Goal: Understand process/instructions: Learn how to perform a task or action

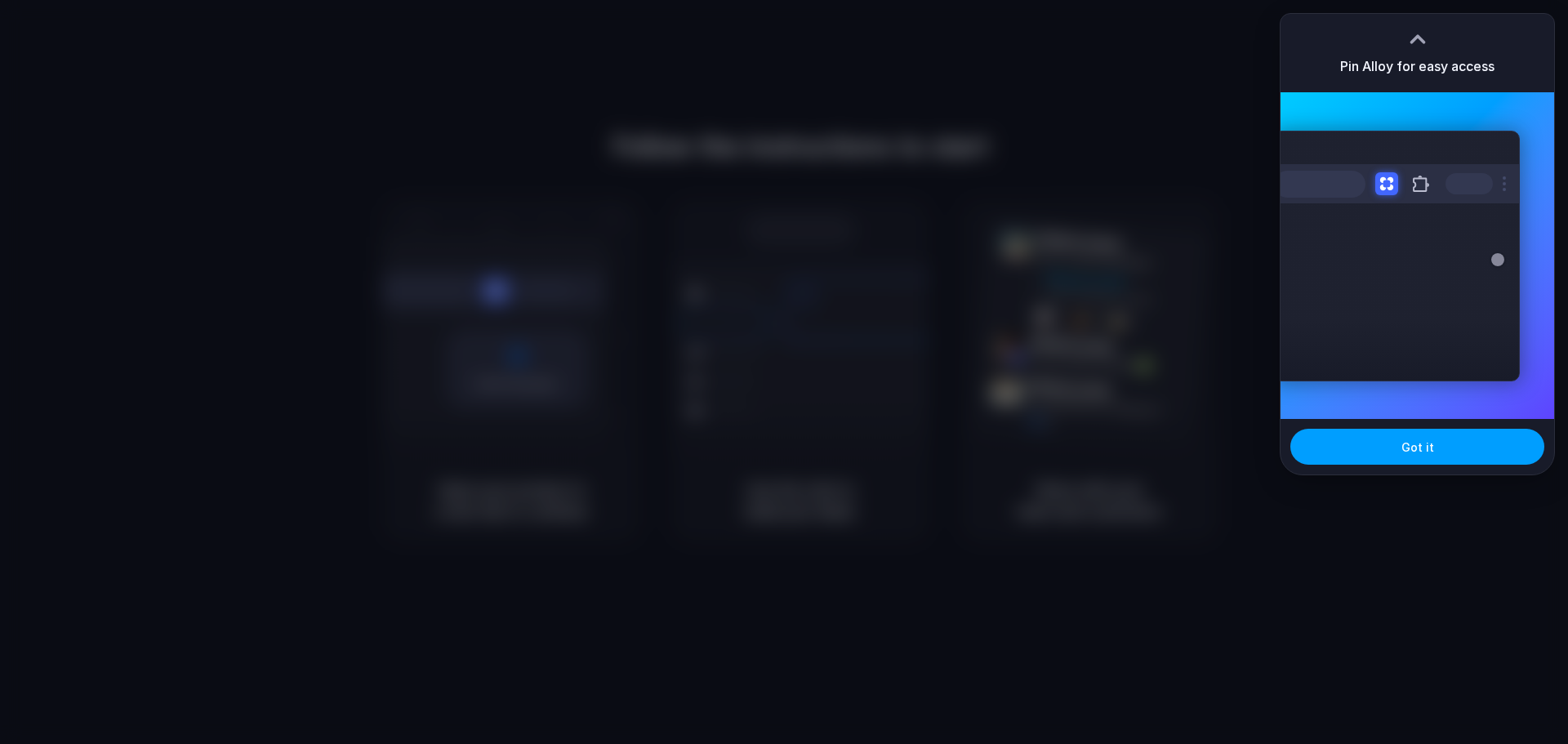
click at [1437, 445] on button "Got it" at bounding box center [1417, 447] width 254 height 36
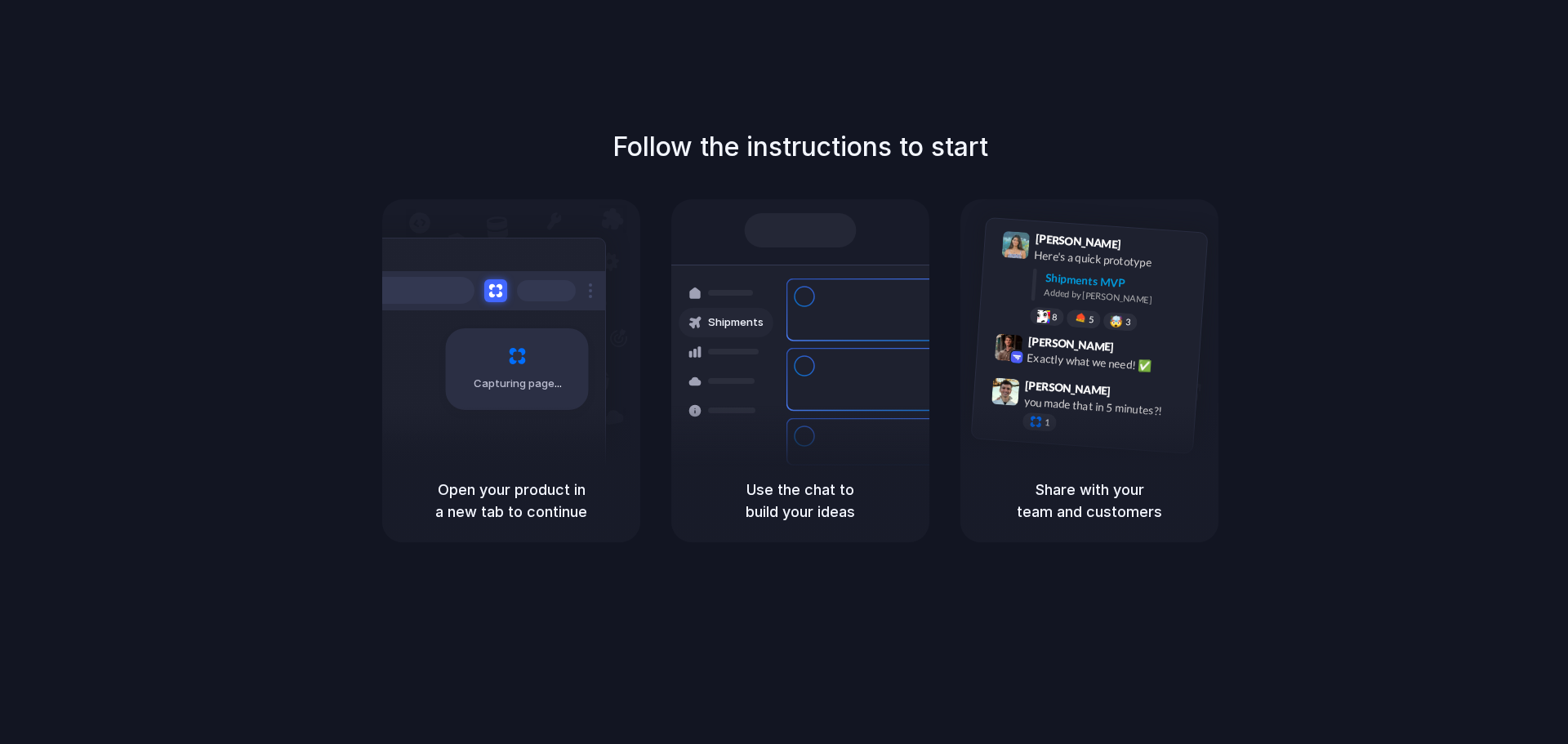
click at [760, 372] on div at bounding box center [726, 381] width 95 height 29
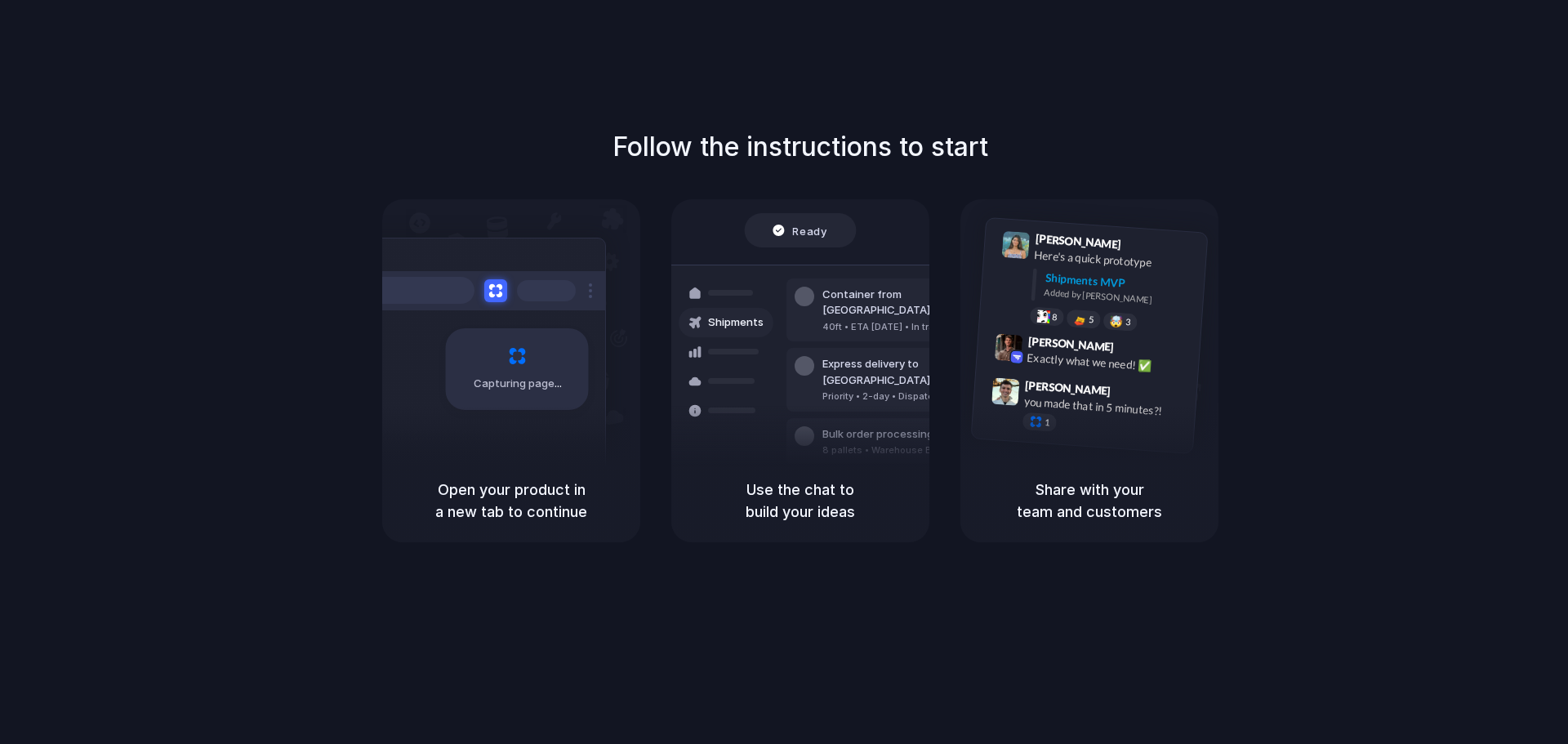
click at [793, 516] on h5 "Use the chat to build your ideas" at bounding box center [800, 501] width 219 height 44
click at [798, 503] on h5 "Use the chat to build your ideas" at bounding box center [800, 501] width 219 height 44
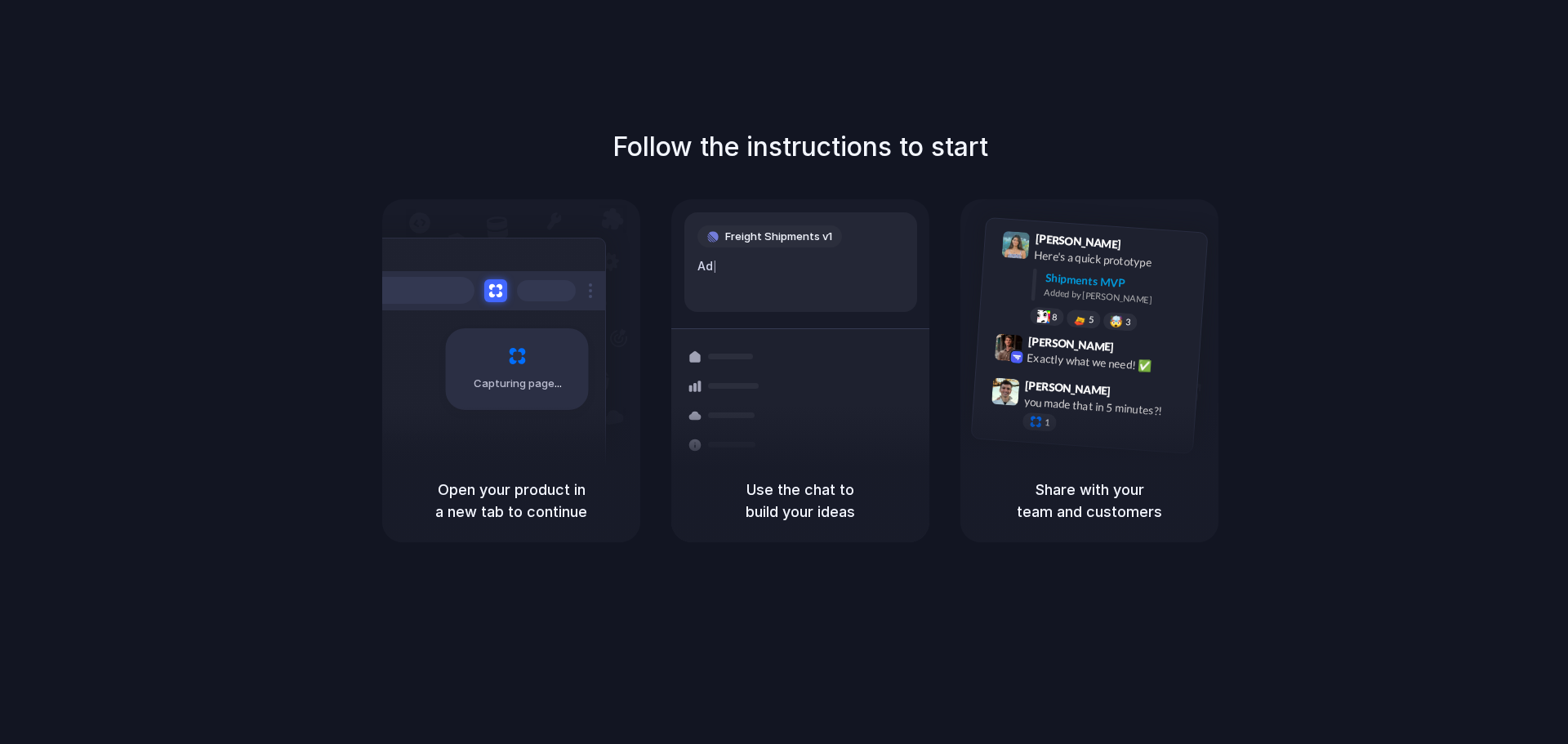
click at [800, 234] on span "Freight Shipments v1" at bounding box center [778, 237] width 107 height 16
click at [816, 501] on h5 "Use the chat to build your ideas" at bounding box center [800, 501] width 219 height 44
click at [791, 512] on h5 "Use the chat to build your ideas" at bounding box center [800, 501] width 219 height 44
click at [841, 435] on div "Bulk order processing" at bounding box center [898, 442] width 152 height 16
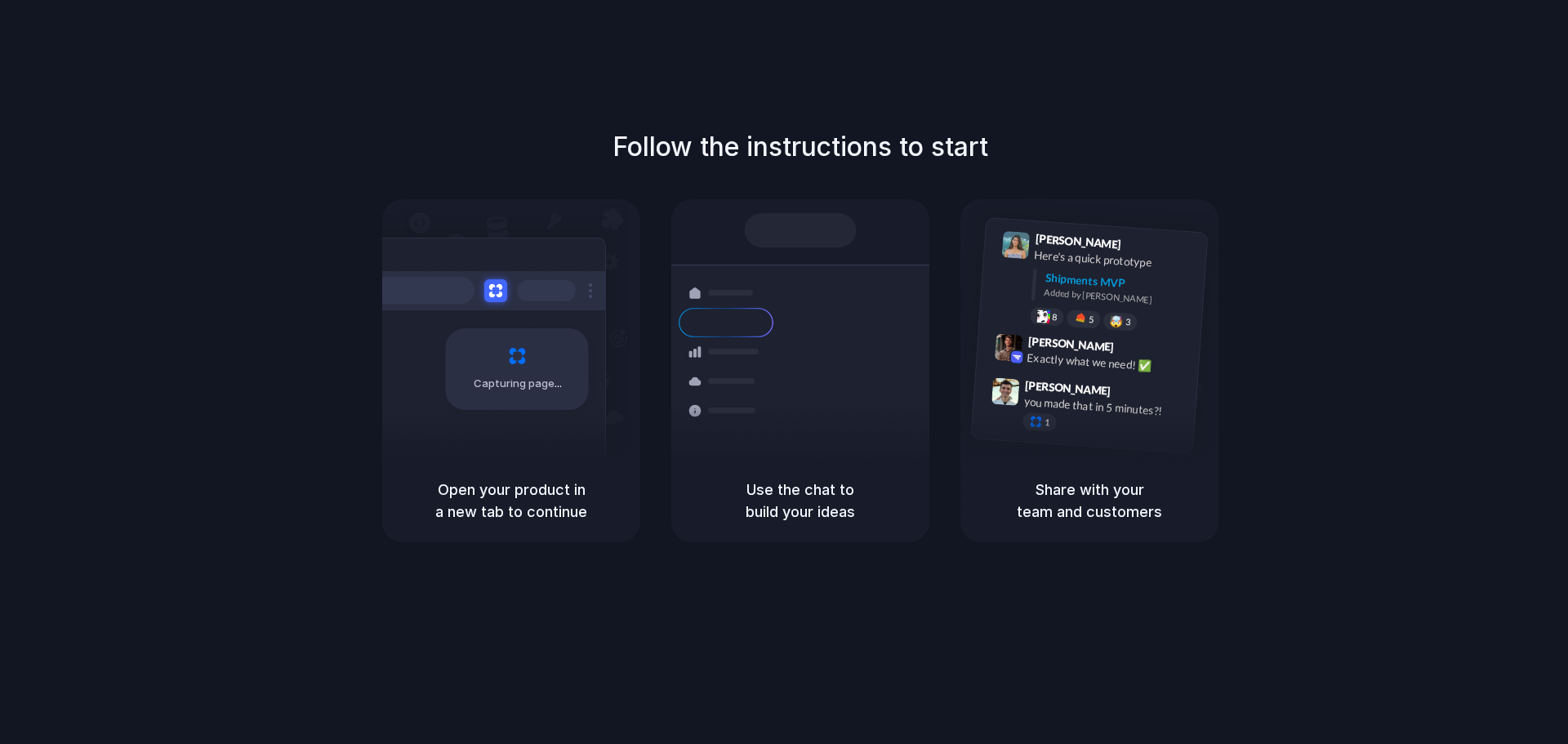
click at [823, 365] on div "Express delivery to [GEOGRAPHIC_DATA]" at bounding box center [910, 380] width 177 height 32
click at [833, 330] on div "Container from [GEOGRAPHIC_DATA] 40ft • ETA [DATE] • In transit" at bounding box center [897, 319] width 220 height 64
click at [775, 308] on div "Container from [GEOGRAPHIC_DATA] 40ft • ETA [DATE] • In transit Express deliver…" at bounding box center [860, 380] width 173 height 229
click at [530, 403] on div "Capturing page" at bounding box center [517, 369] width 143 height 82
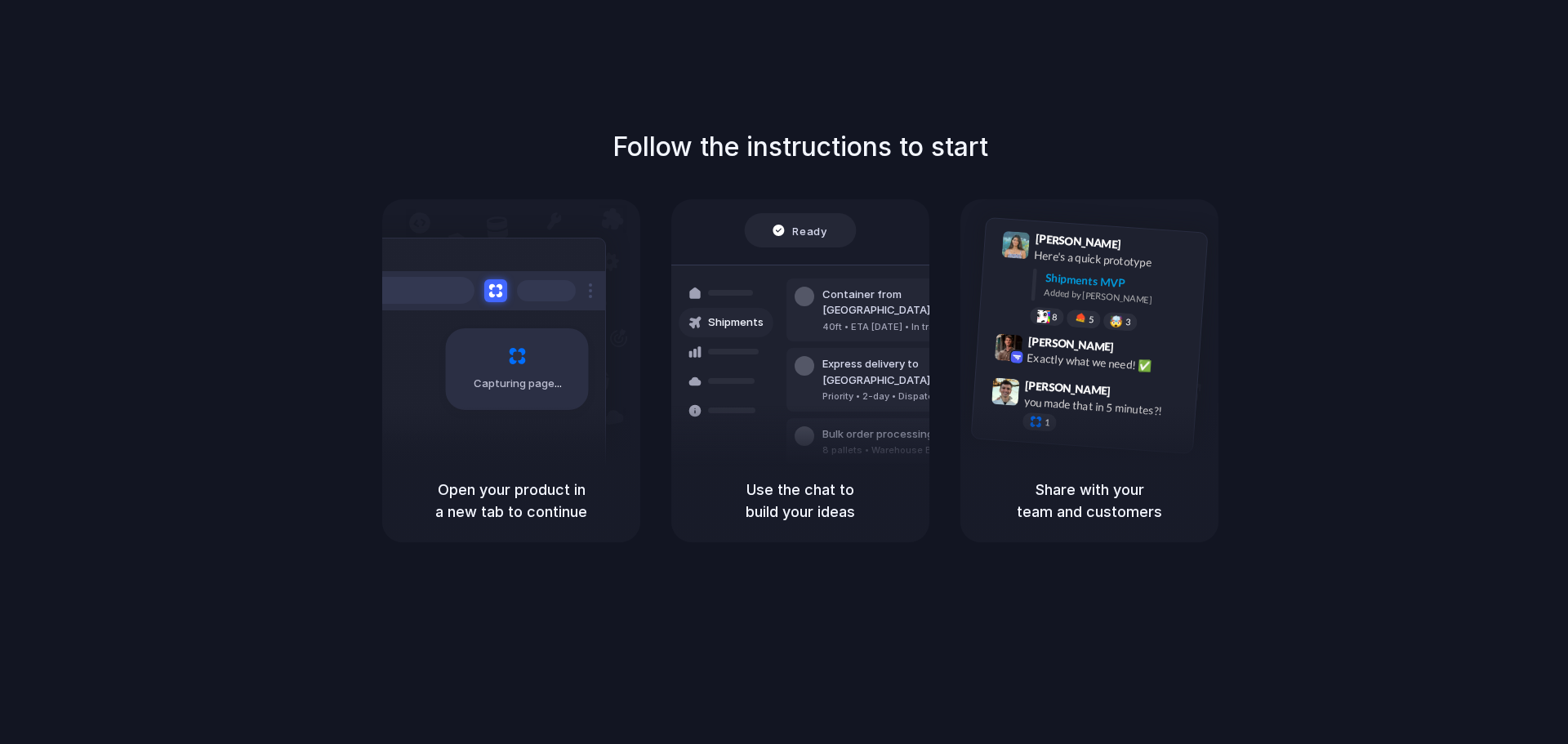
click at [1089, 519] on h5 "Share with your team and customers" at bounding box center [1090, 501] width 219 height 44
click at [480, 472] on div "Open your product in a new tab to continue" at bounding box center [512, 501] width 258 height 84
